Goal: Task Accomplishment & Management: Complete application form

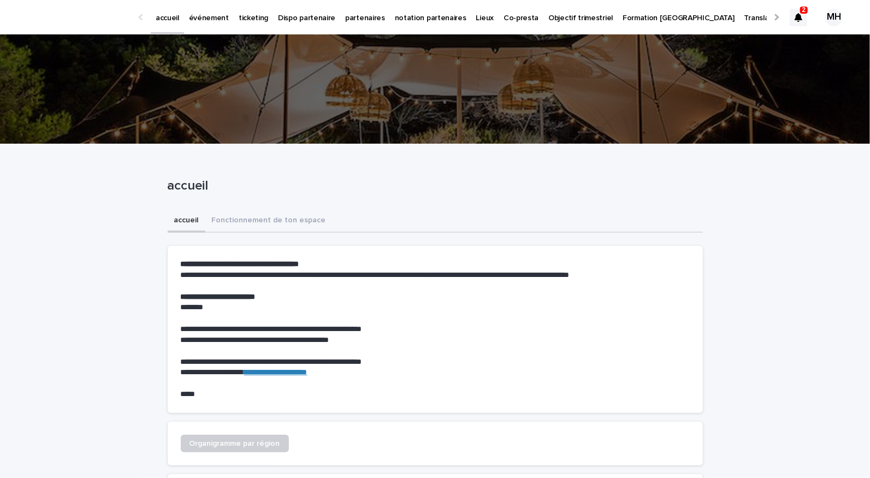
click at [243, 21] on p "ticketing" at bounding box center [253, 11] width 29 height 23
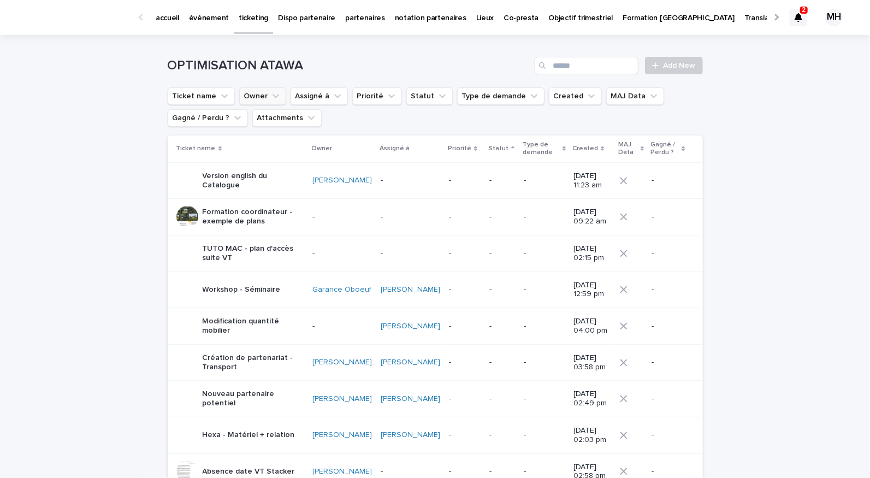
click at [250, 93] on button "Owner" at bounding box center [262, 95] width 47 height 17
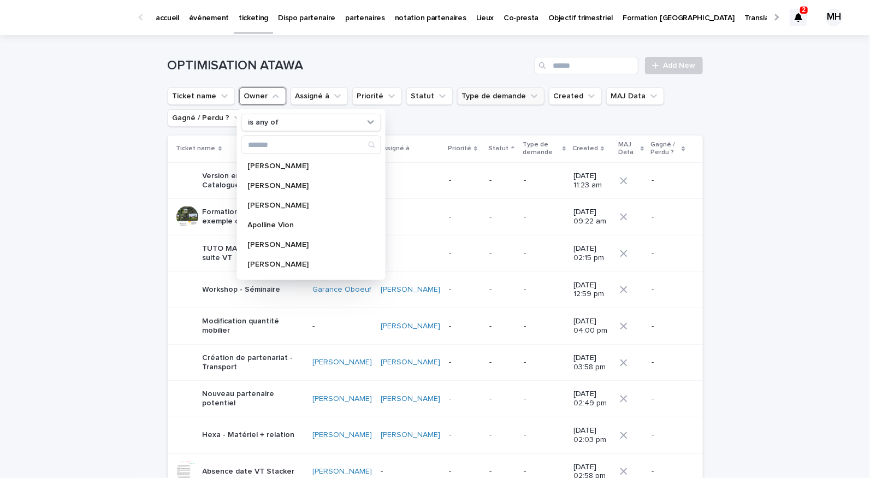
click at [475, 96] on button "Type de demande" at bounding box center [500, 95] width 87 height 17
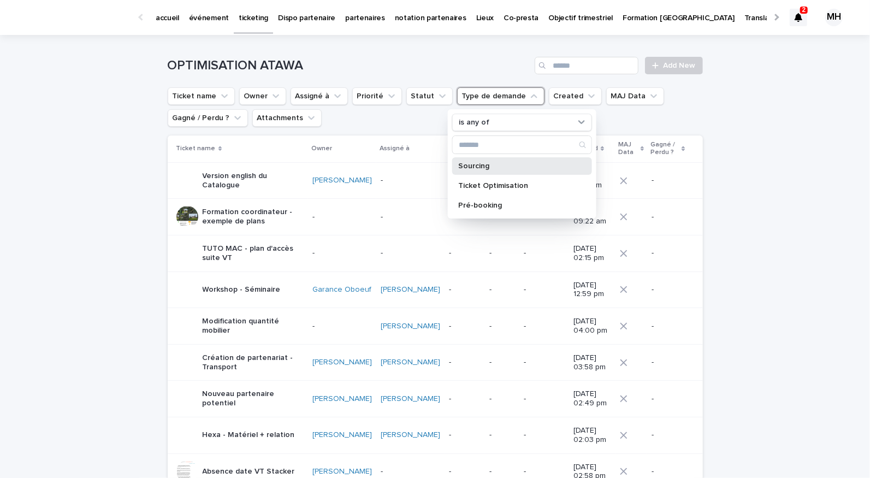
click at [489, 162] on p "Sourcing" at bounding box center [516, 166] width 116 height 8
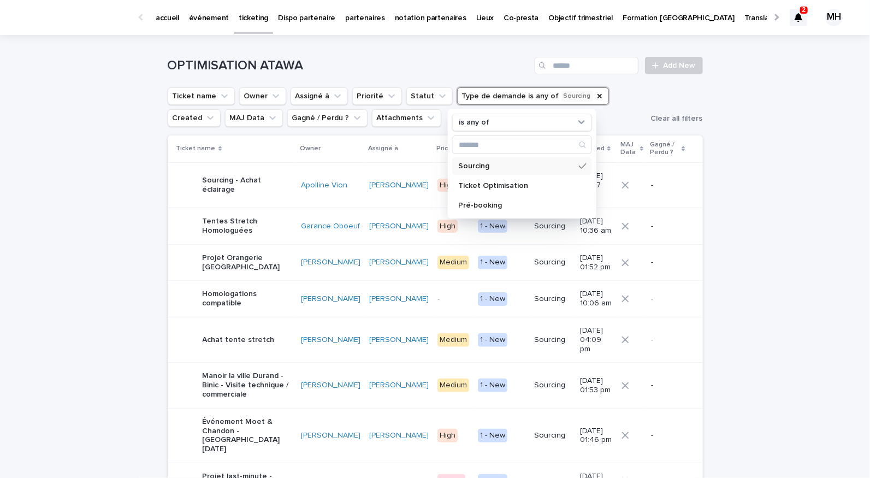
click at [420, 119] on ul "Ticket name Owner Assigné à Priorité Statut Type de demande is any of Sourcing …" at bounding box center [407, 107] width 483 height 44
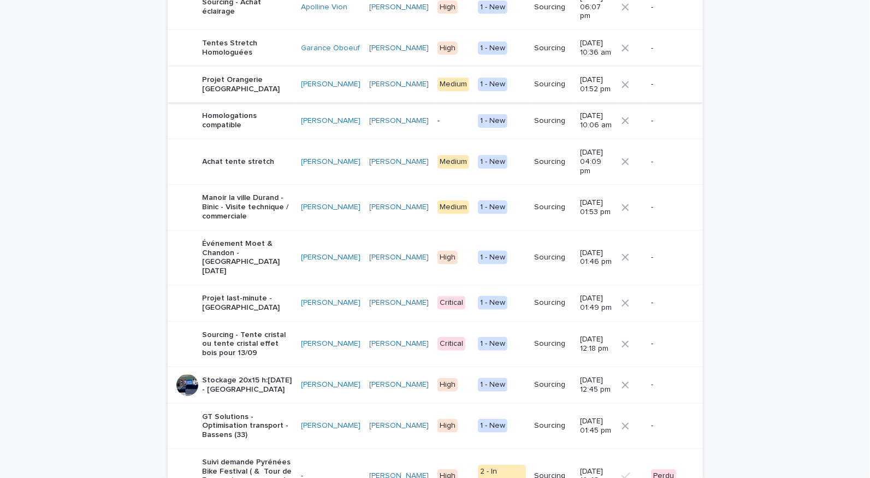
scroll to position [131, 0]
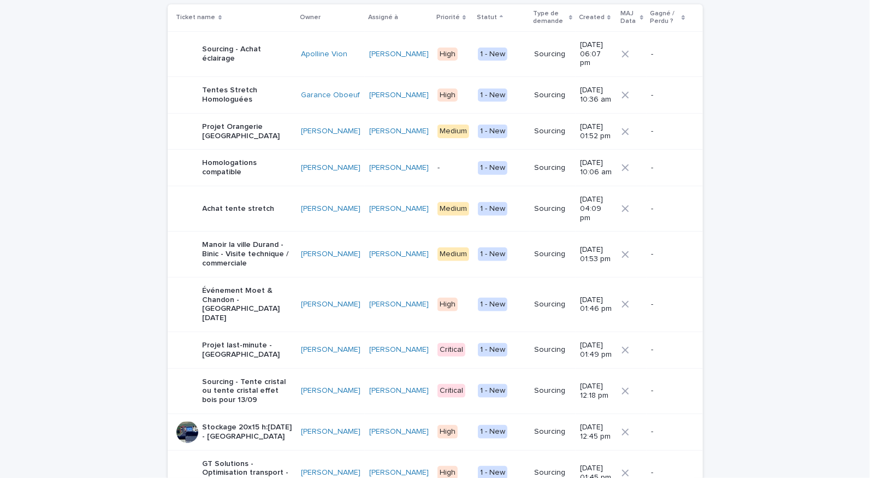
click at [368, 211] on td "[PERSON_NAME]" at bounding box center [399, 208] width 68 height 45
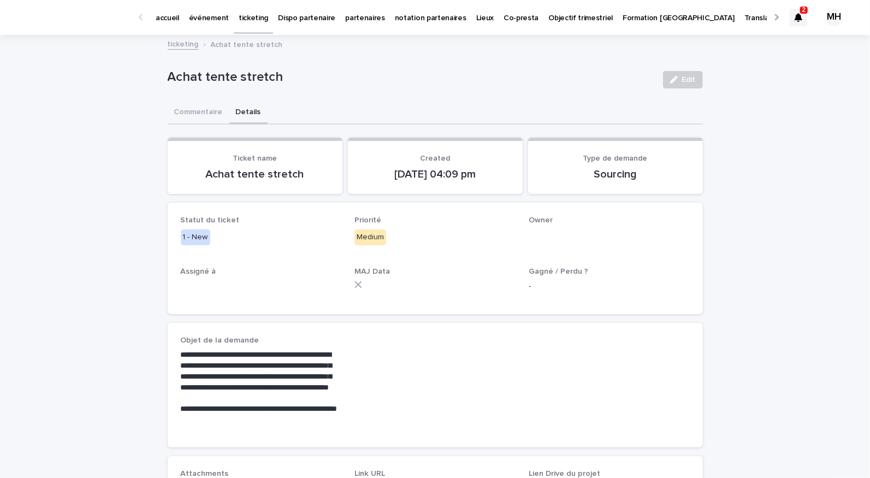
click at [245, 111] on button "Details" at bounding box center [248, 113] width 38 height 23
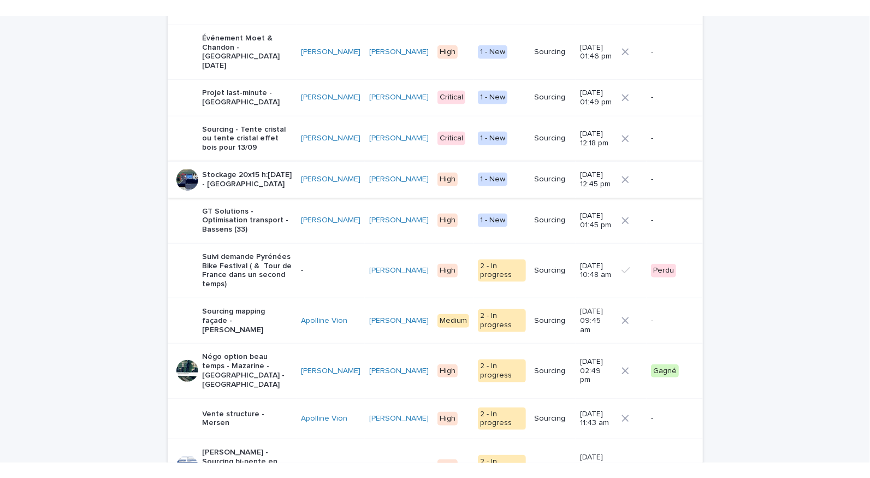
scroll to position [528, 0]
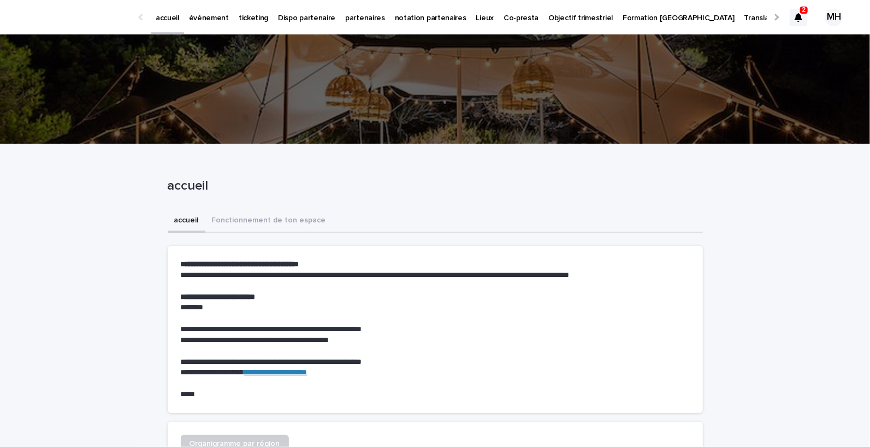
click at [250, 20] on p "ticketing" at bounding box center [253, 11] width 29 height 23
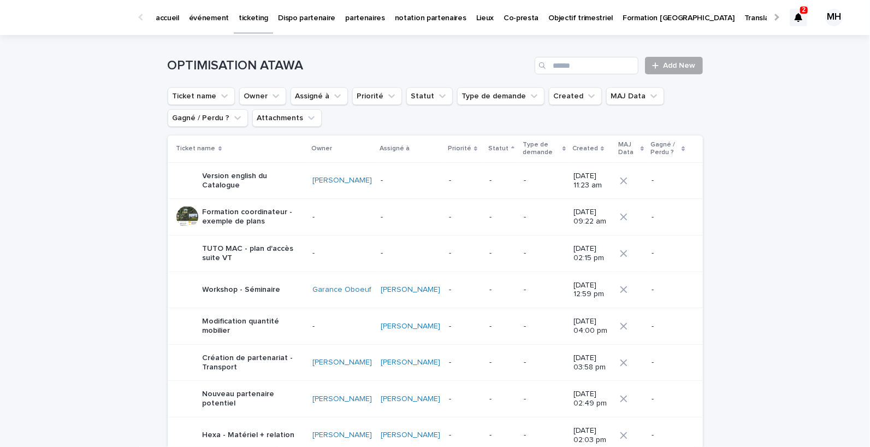
click at [658, 66] on icon at bounding box center [656, 65] width 6 height 6
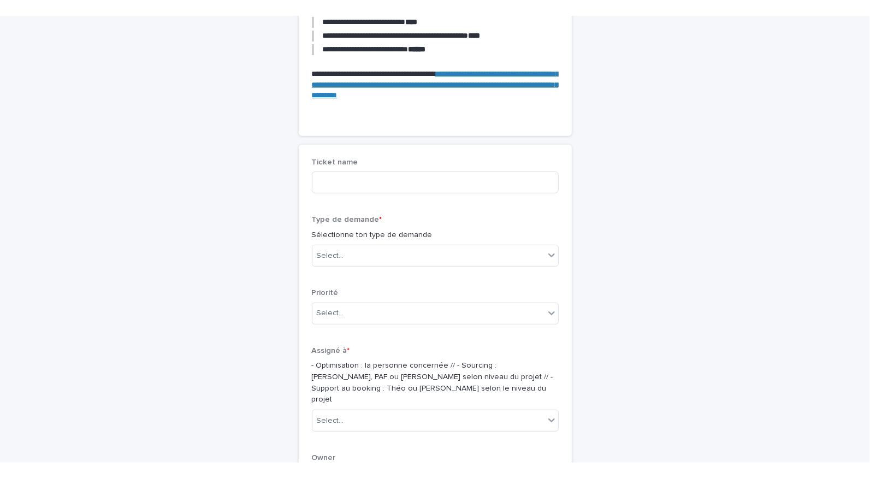
scroll to position [293, 0]
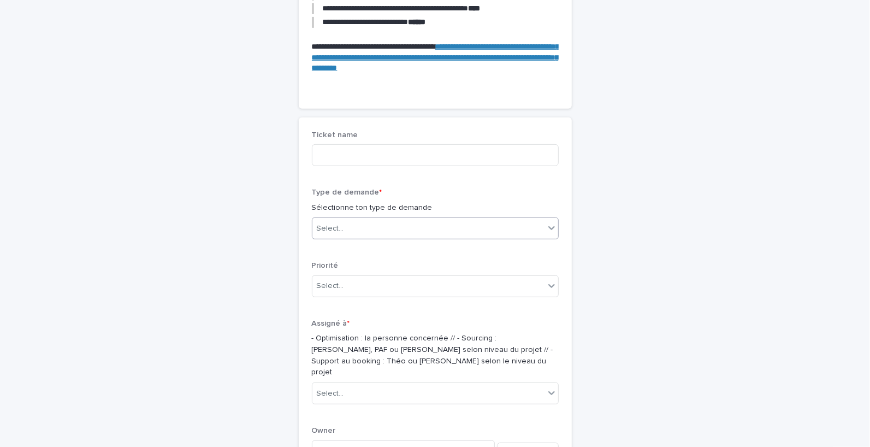
click at [441, 232] on div "Select..." at bounding box center [428, 229] width 232 height 18
click at [439, 263] on div "Ticket Optimisation" at bounding box center [435, 267] width 246 height 19
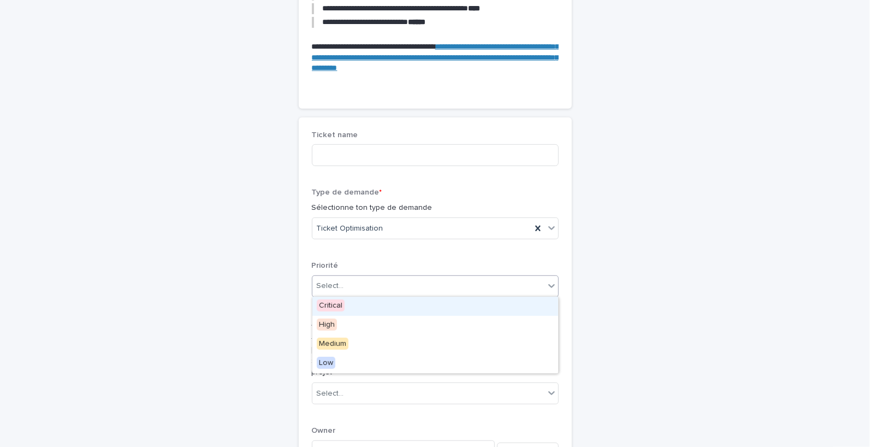
click at [436, 279] on div "Select..." at bounding box center [428, 286] width 232 height 18
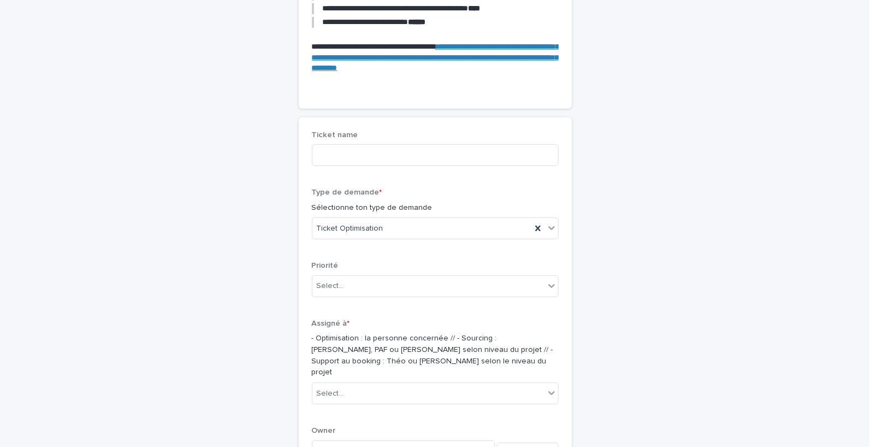
click at [296, 359] on div "**********" at bounding box center [435, 280] width 535 height 1074
click at [325, 388] on div "Select..." at bounding box center [330, 393] width 27 height 11
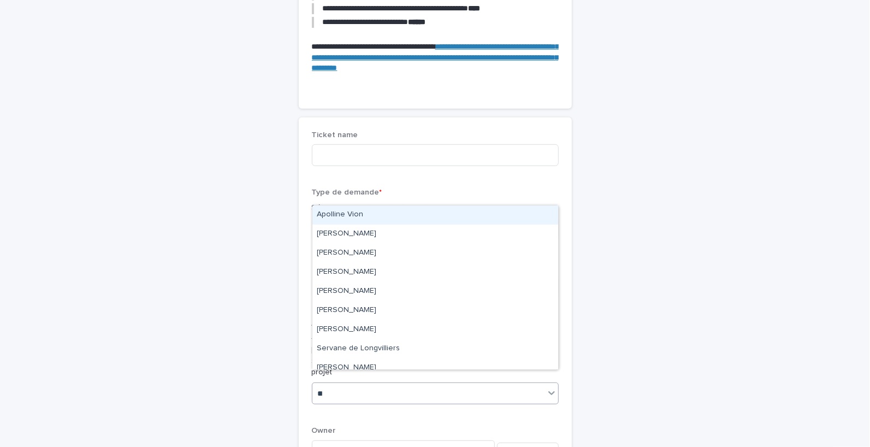
type input "***"
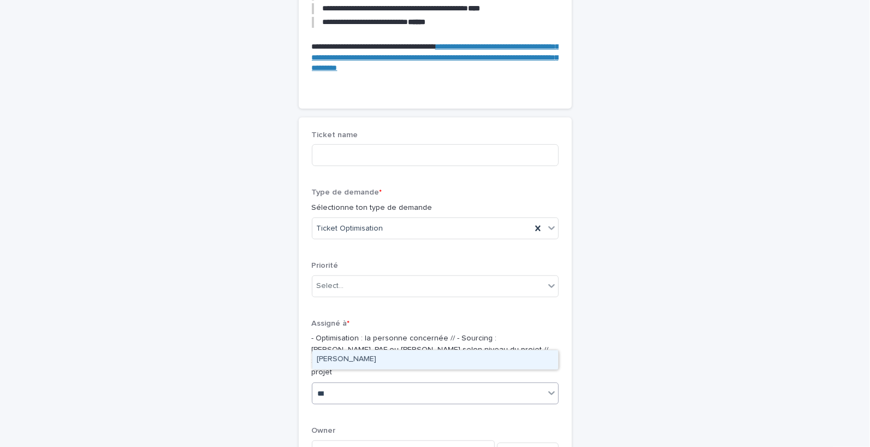
click at [344, 356] on div "[PERSON_NAME]" at bounding box center [435, 359] width 246 height 19
